Goal: Transaction & Acquisition: Book appointment/travel/reservation

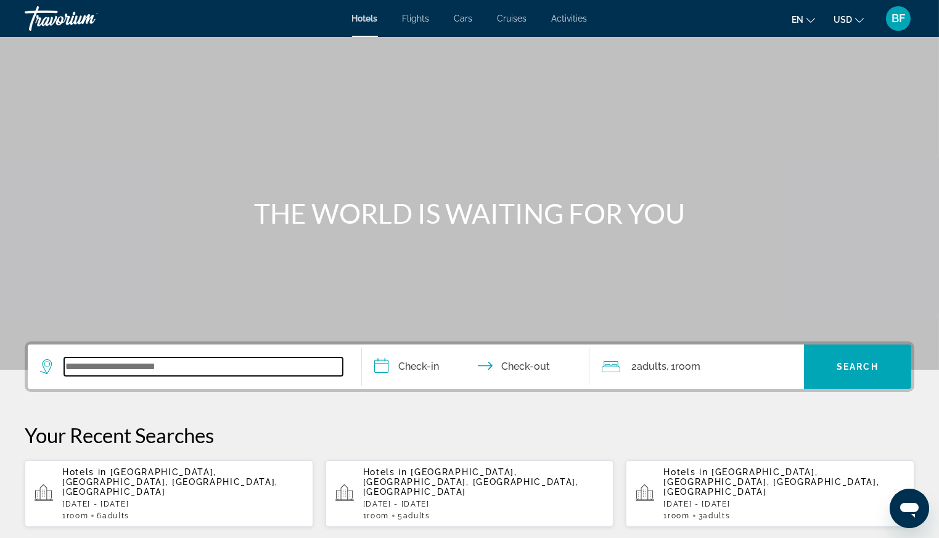
click at [173, 369] on input "Search widget" at bounding box center [203, 366] width 279 height 18
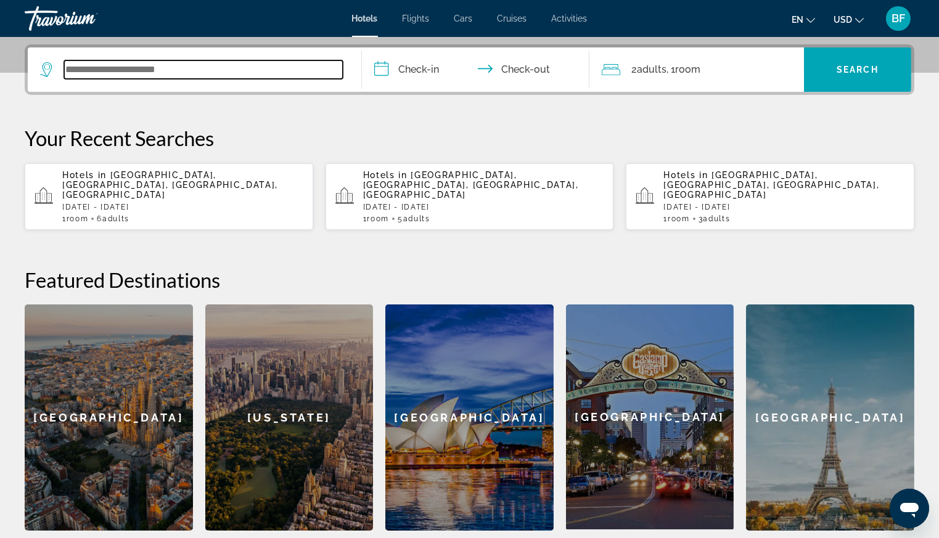
scroll to position [301, 0]
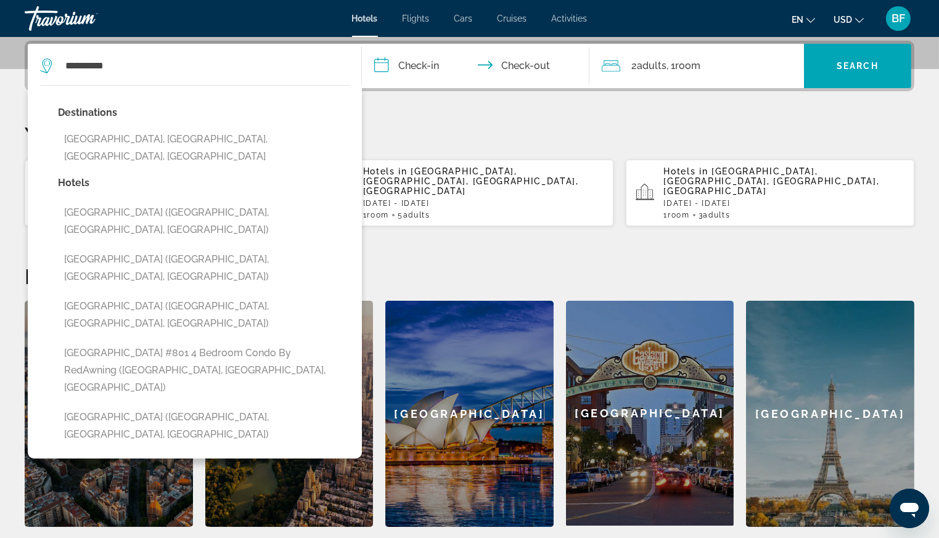
click at [136, 139] on button "[GEOGRAPHIC_DATA], [GEOGRAPHIC_DATA], [GEOGRAPHIC_DATA], [GEOGRAPHIC_DATA]" at bounding box center [203, 148] width 291 height 41
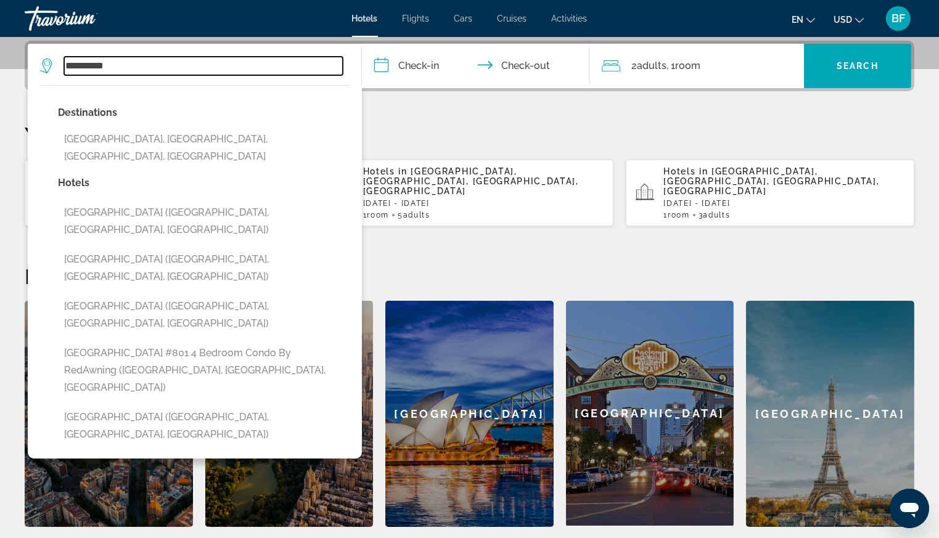
type input "**********"
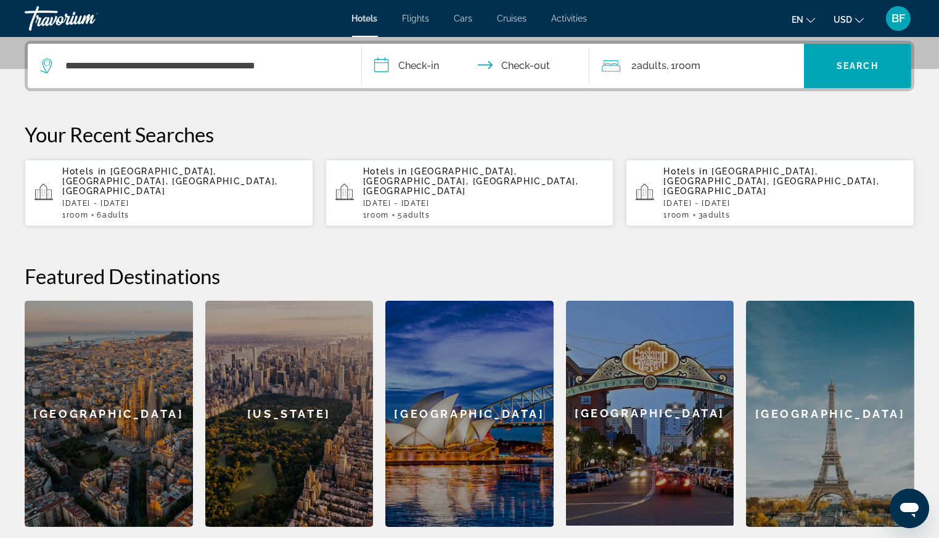
click at [415, 65] on input "**********" at bounding box center [478, 68] width 232 height 48
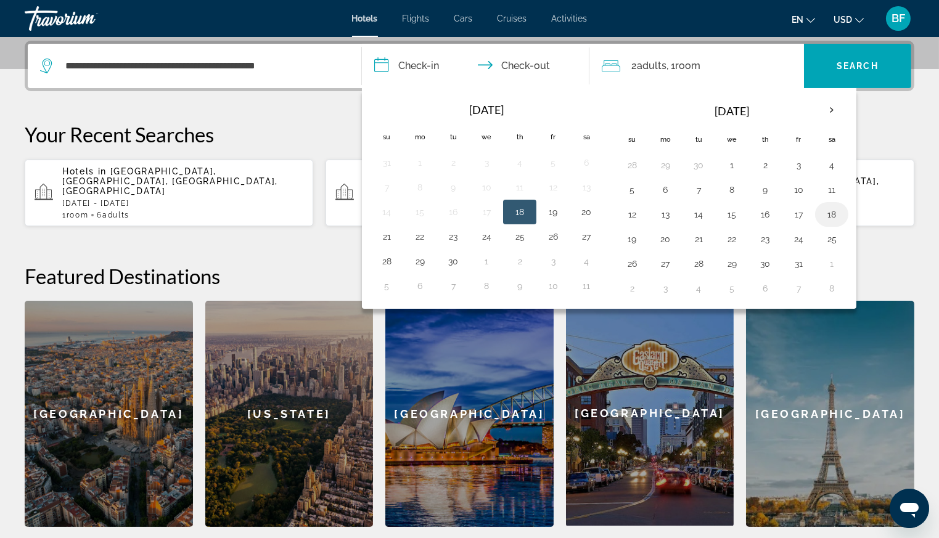
click at [832, 215] on button "18" at bounding box center [831, 214] width 20 height 17
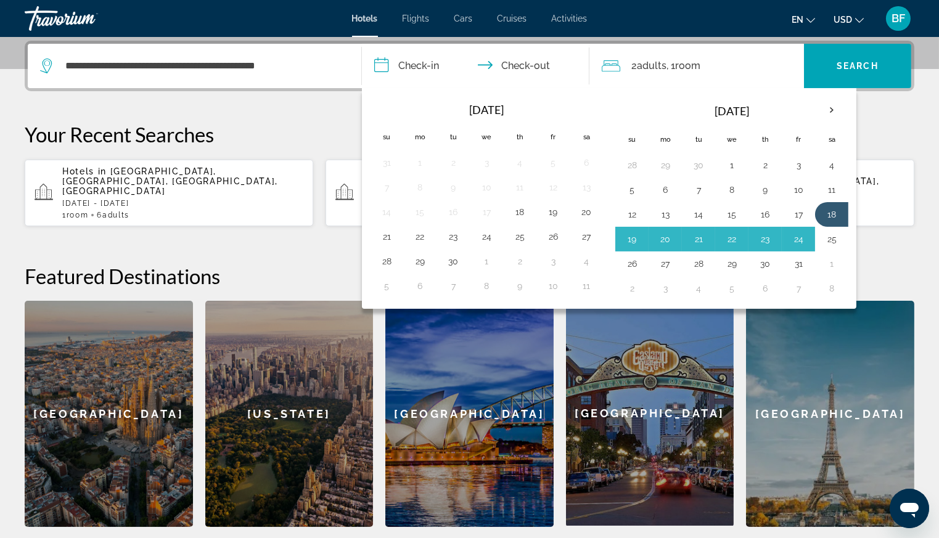
click at [829, 242] on button "25" at bounding box center [831, 238] width 20 height 17
type input "**********"
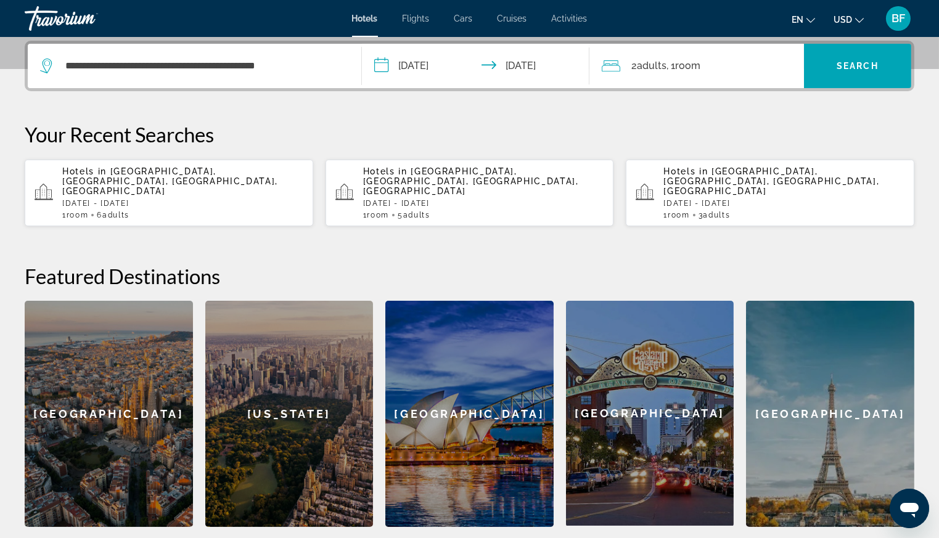
click at [646, 63] on span "Adults" at bounding box center [652, 66] width 30 height 12
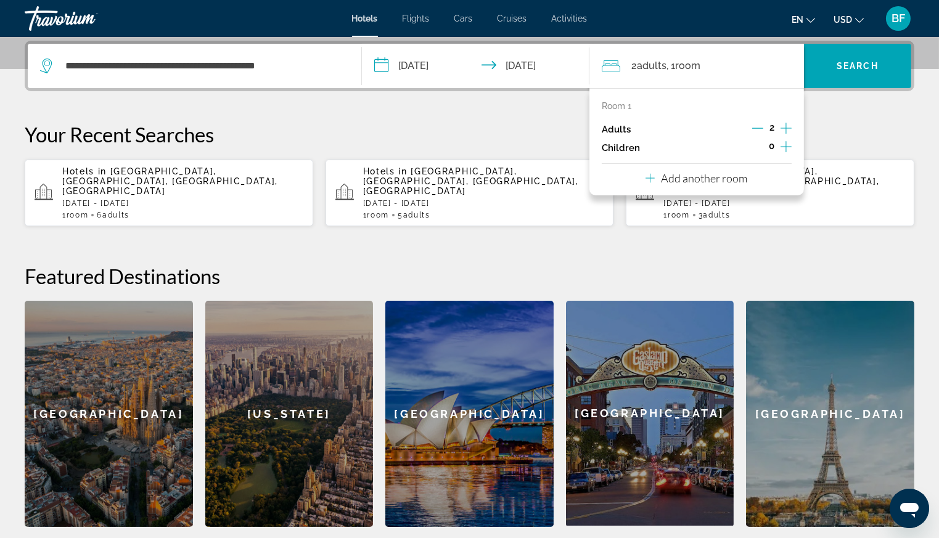
click at [788, 124] on icon "Increment adults" at bounding box center [785, 128] width 11 height 15
click at [838, 61] on span "Search" at bounding box center [857, 66] width 42 height 10
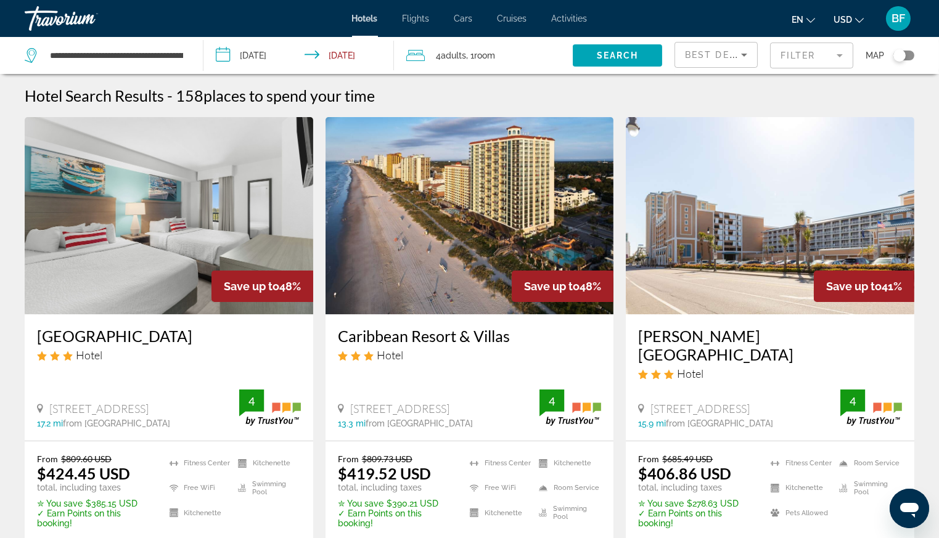
click at [804, 52] on mat-form-field "Filter" at bounding box center [811, 56] width 83 height 26
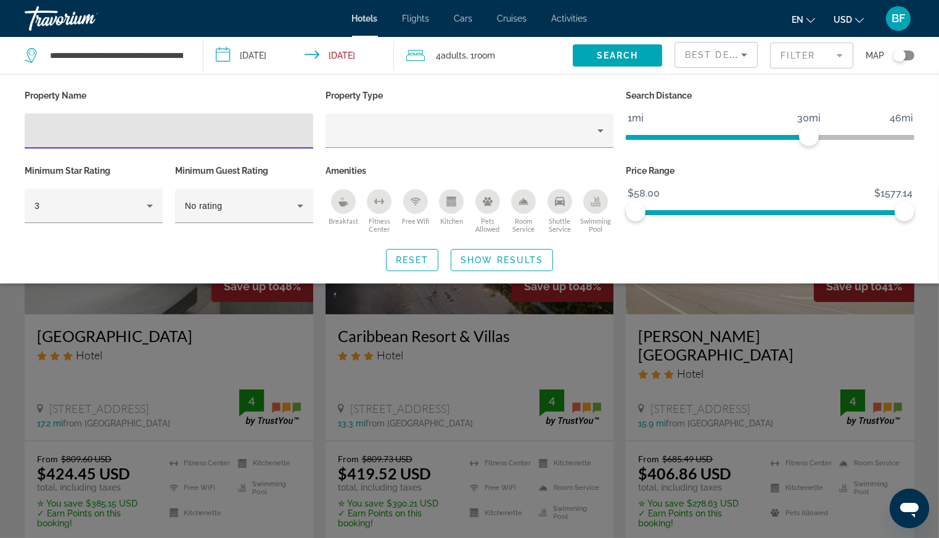
click at [126, 131] on input "Hotel Filters" at bounding box center [169, 131] width 269 height 15
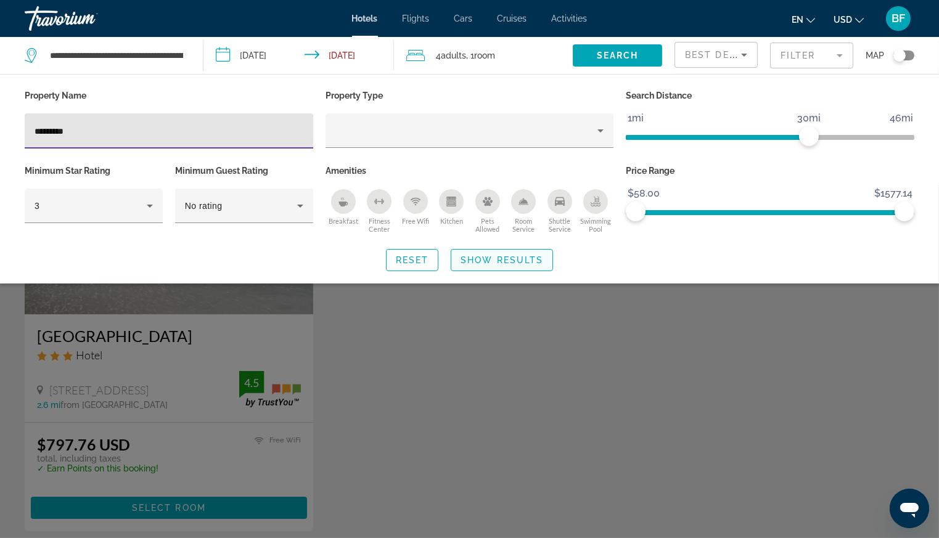
type input "*********"
click at [505, 263] on span "Show Results" at bounding box center [501, 260] width 83 height 10
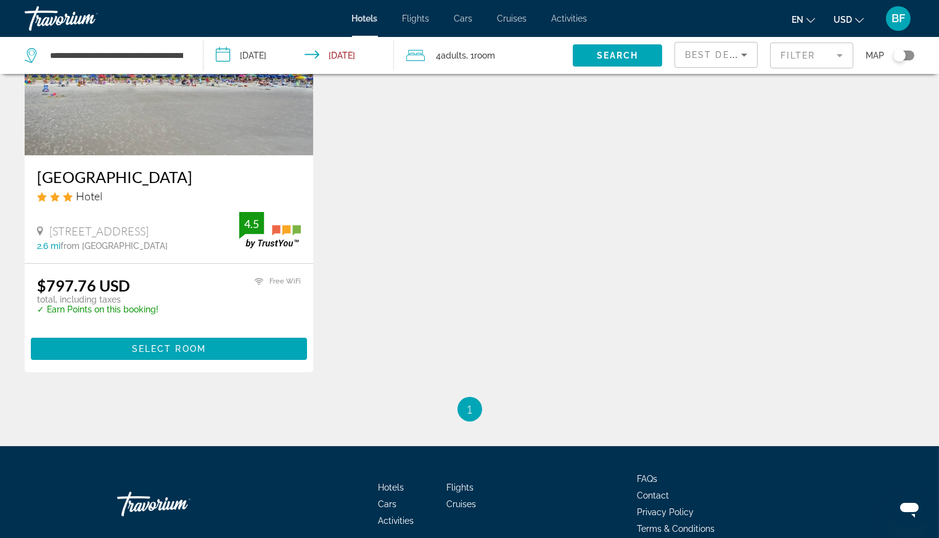
scroll to position [160, 0]
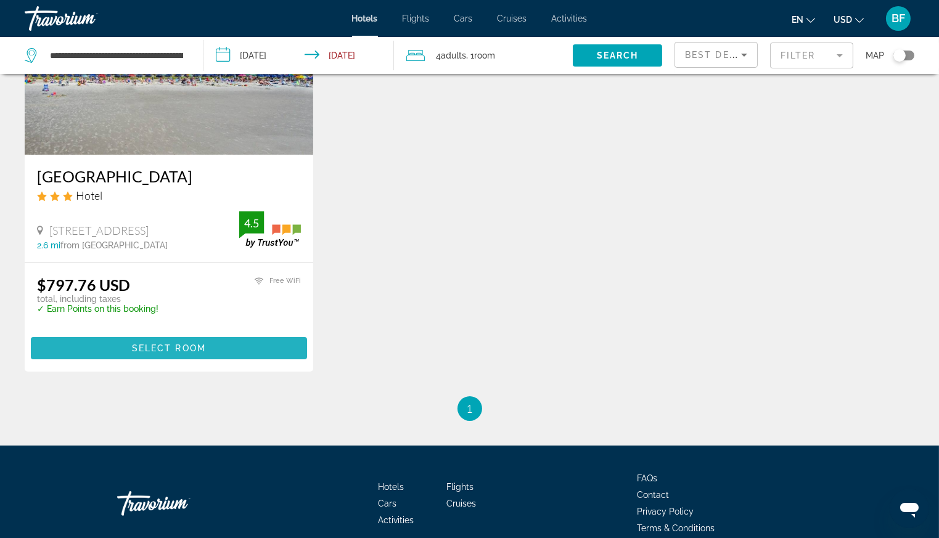
click at [172, 360] on span "Main content" at bounding box center [169, 348] width 276 height 30
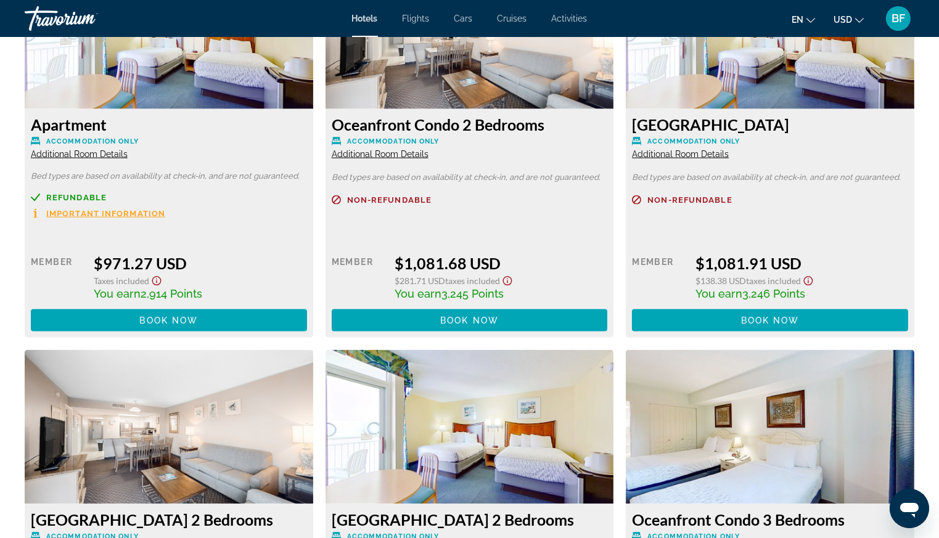
scroll to position [2936, 0]
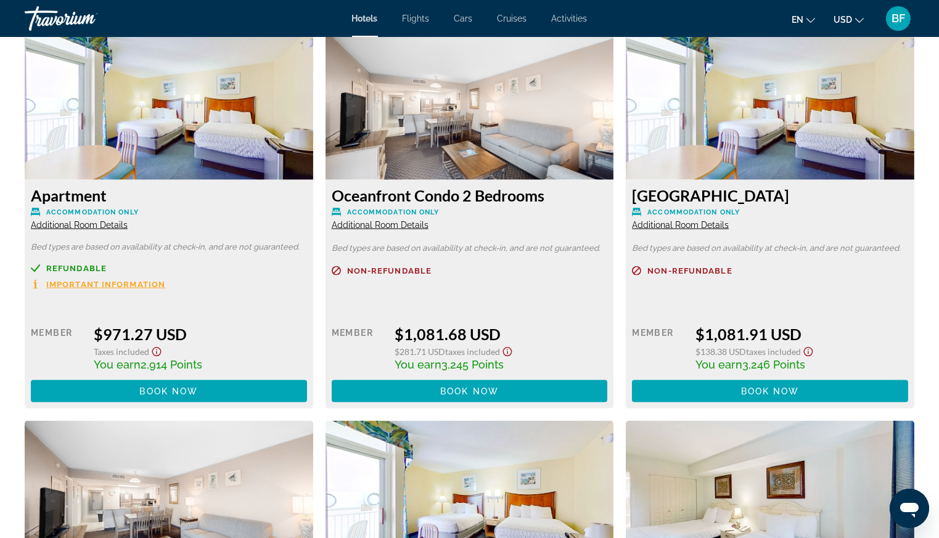
click at [415, 226] on span "Additional Room Details" at bounding box center [380, 225] width 97 height 10
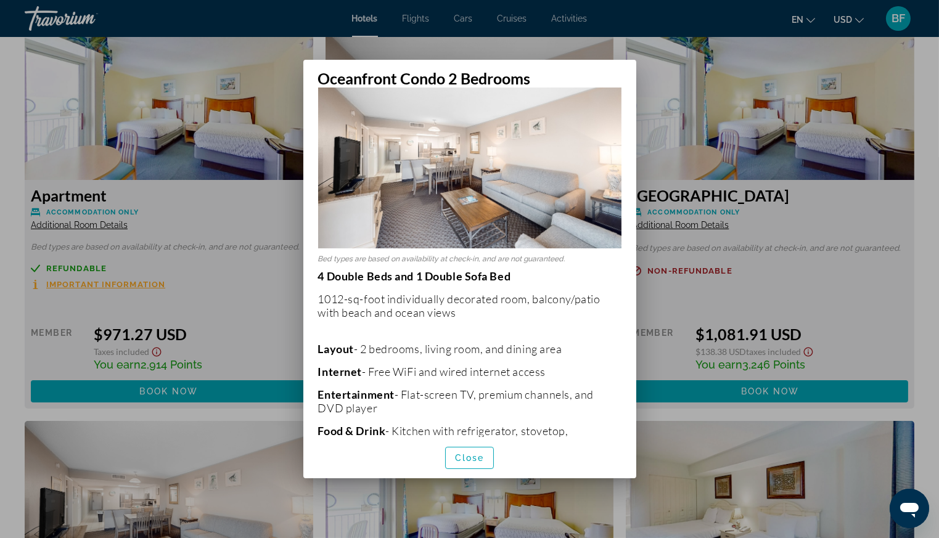
scroll to position [0, 0]
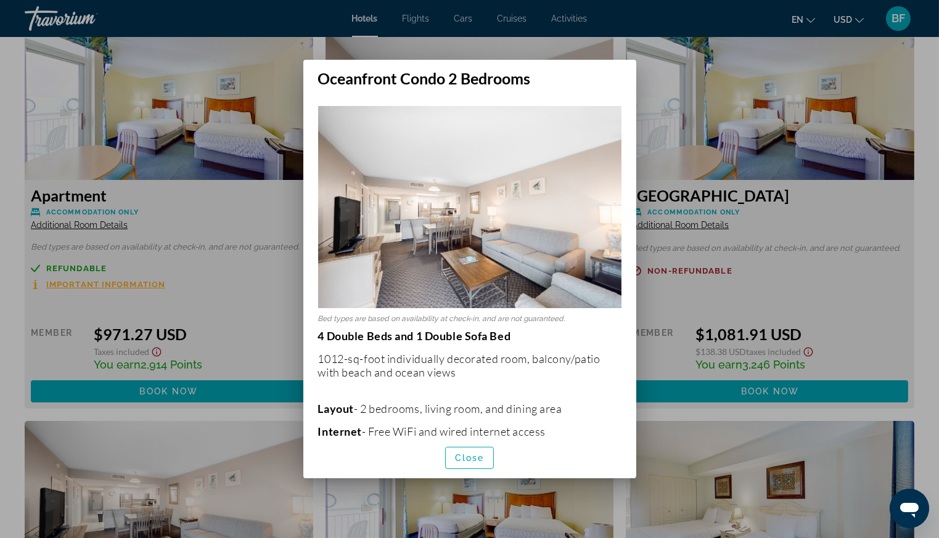
click at [686, 299] on div at bounding box center [469, 269] width 939 height 538
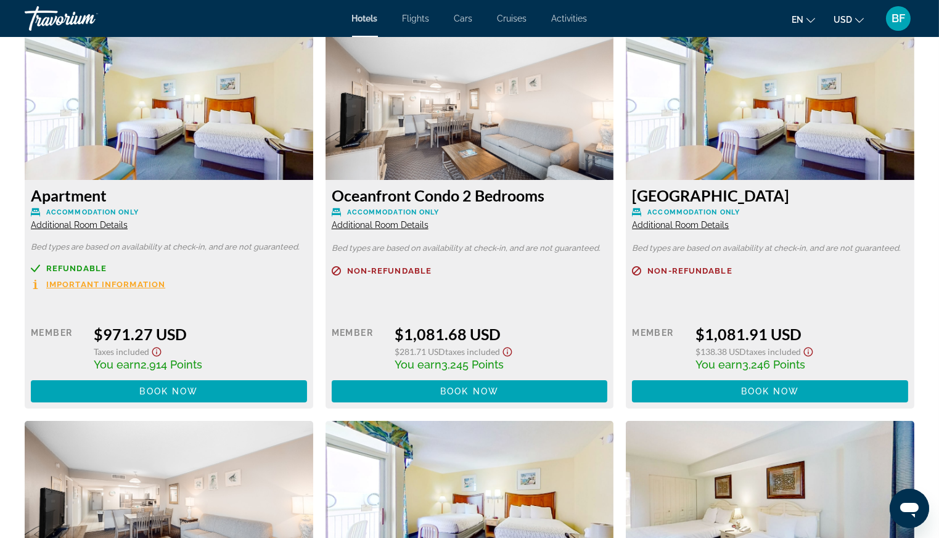
scroll to position [2936, 0]
click at [463, 389] on span "Book now" at bounding box center [469, 391] width 59 height 10
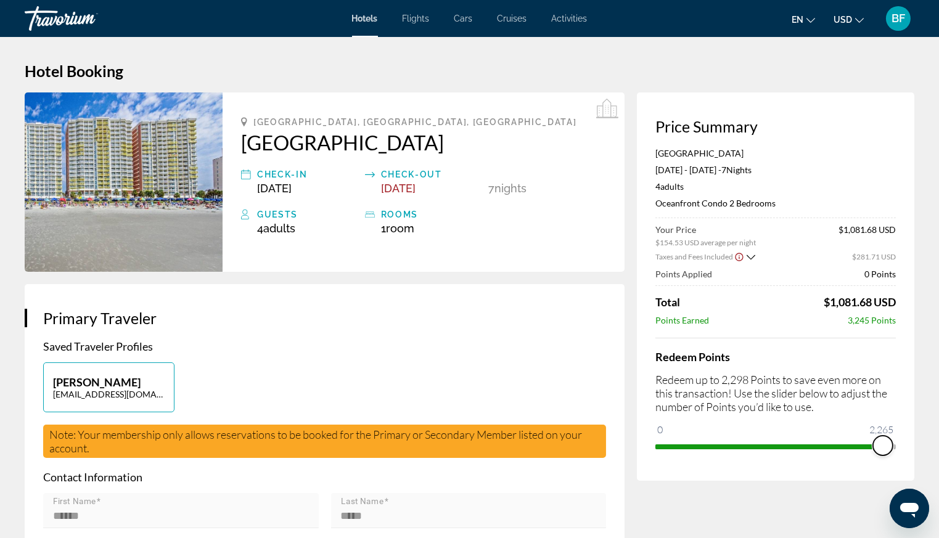
drag, startPoint x: 661, startPoint y: 426, endPoint x: 919, endPoint y: 452, distance: 260.0
click at [883, 465] on div "Price Summary Bay Watch Resort & Conference Center [DATE] - [DATE] - 7 Night Ni…" at bounding box center [775, 286] width 277 height 388
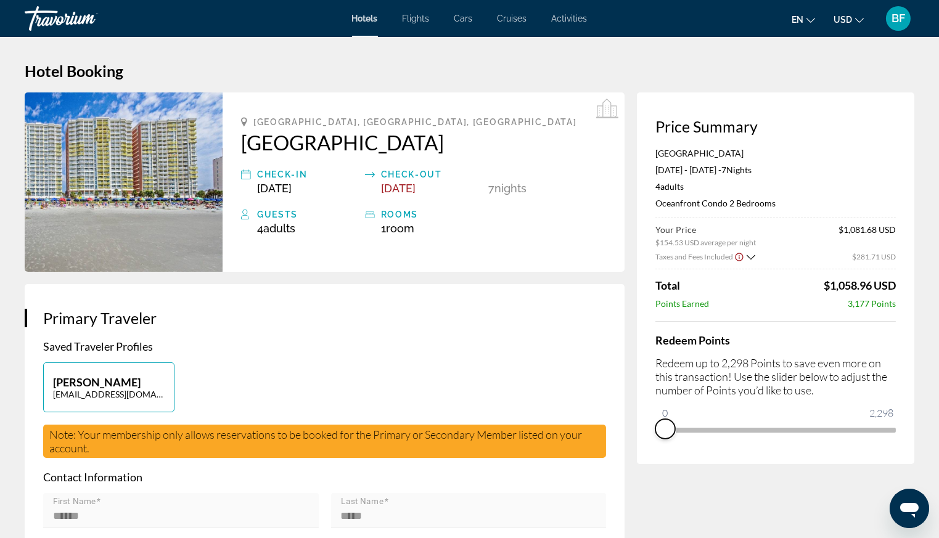
drag, startPoint x: 889, startPoint y: 444, endPoint x: 645, endPoint y: 440, distance: 243.4
click at [645, 440] on div "Price Summary Bay Watch Resort & Conference Center [DATE] - [DATE] - 7 Night Ni…" at bounding box center [775, 278] width 277 height 372
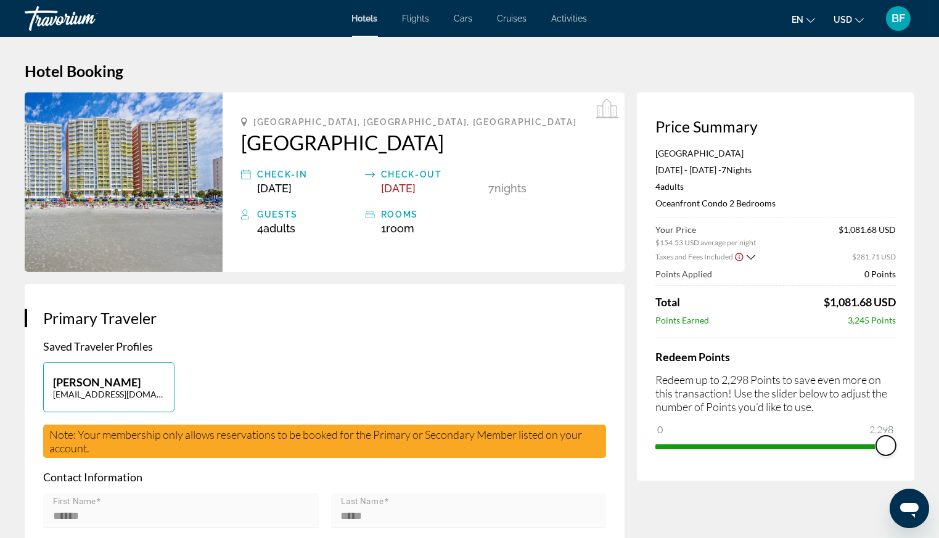
drag, startPoint x: 659, startPoint y: 426, endPoint x: 900, endPoint y: 473, distance: 245.5
click at [900, 473] on div "Price Summary Bay Watch Resort & Conference Center [DATE] - [DATE] - 7 Night Ni…" at bounding box center [775, 286] width 277 height 388
